Goal: Check status: Check status

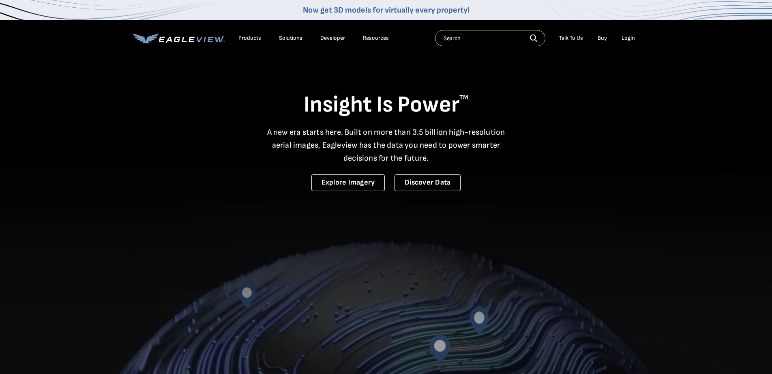
click at [629, 37] on div "Login" at bounding box center [628, 37] width 13 height 7
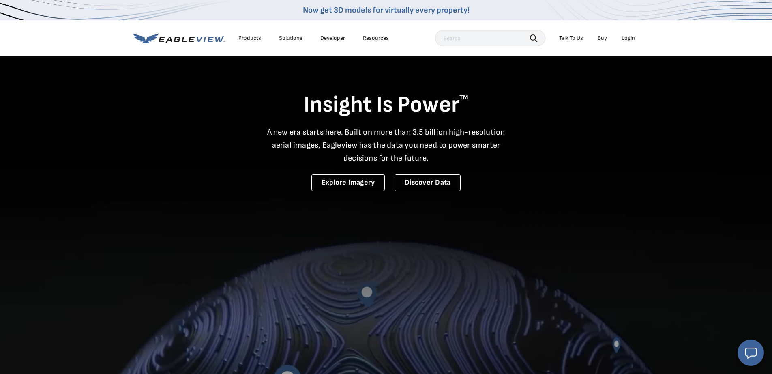
click at [631, 40] on div "Login" at bounding box center [628, 37] width 13 height 7
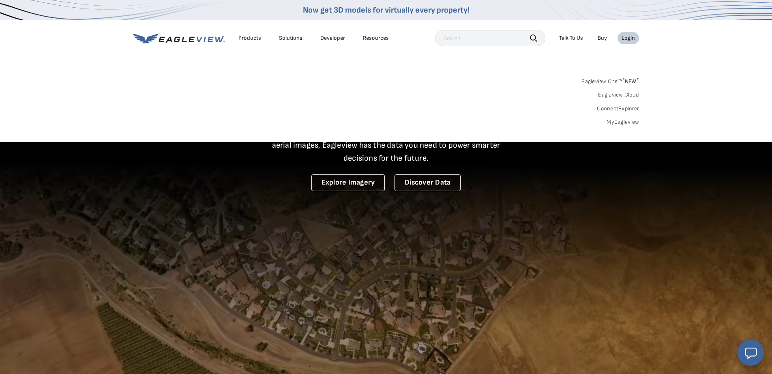
click at [618, 123] on link "MyEagleview" at bounding box center [623, 121] width 32 height 7
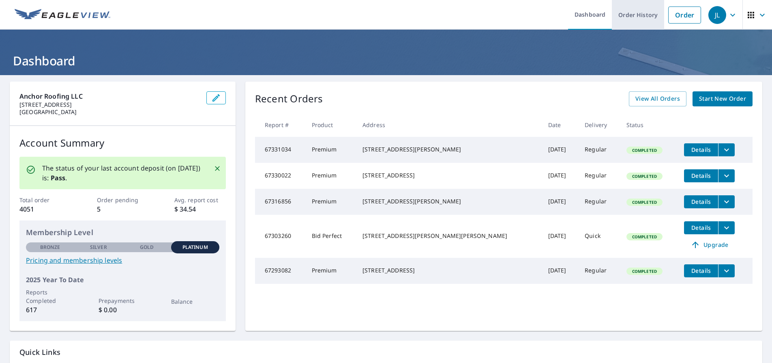
click at [640, 18] on link "Order History" at bounding box center [638, 15] width 52 height 30
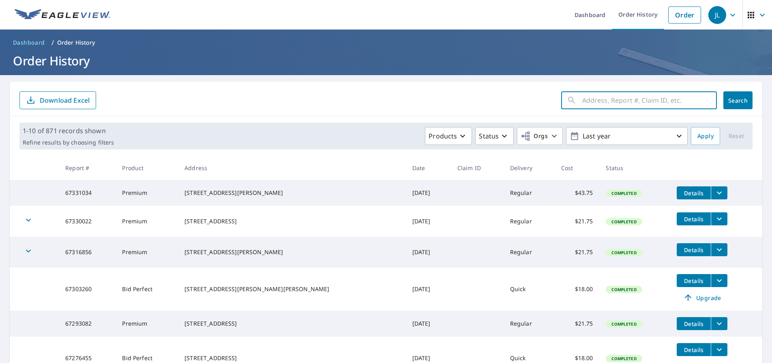
click at [631, 105] on input "text" at bounding box center [649, 100] width 135 height 23
type input "1475 S sunfield"
click at [738, 100] on button "Search" at bounding box center [738, 100] width 29 height 18
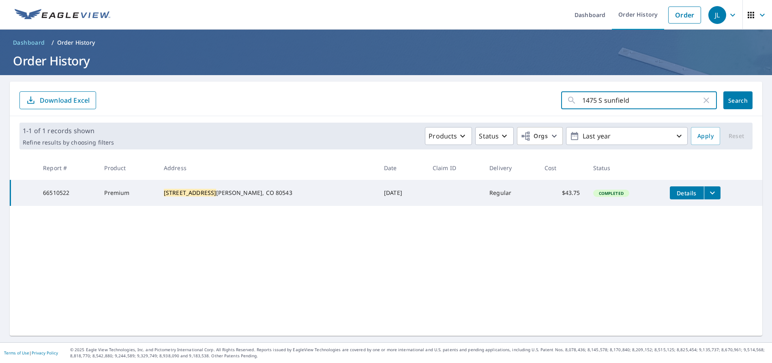
drag, startPoint x: 629, startPoint y: 101, endPoint x: 519, endPoint y: 102, distance: 109.9
click at [519, 102] on form "1475 S sunfield ​ Search Download Excel" at bounding box center [385, 100] width 733 height 18
type input "8736 [PERSON_NAME]"
click at [738, 100] on span "Search" at bounding box center [738, 101] width 16 height 8
